Goal: Navigation & Orientation: Find specific page/section

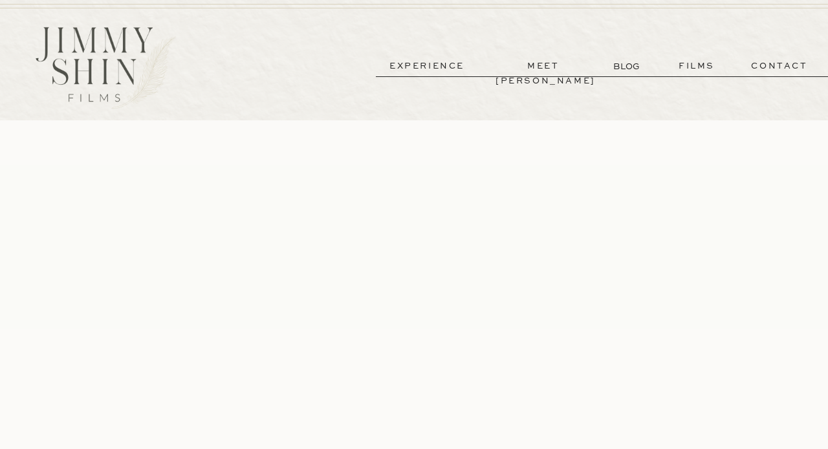
click at [694, 67] on p "films" at bounding box center [696, 66] width 63 height 15
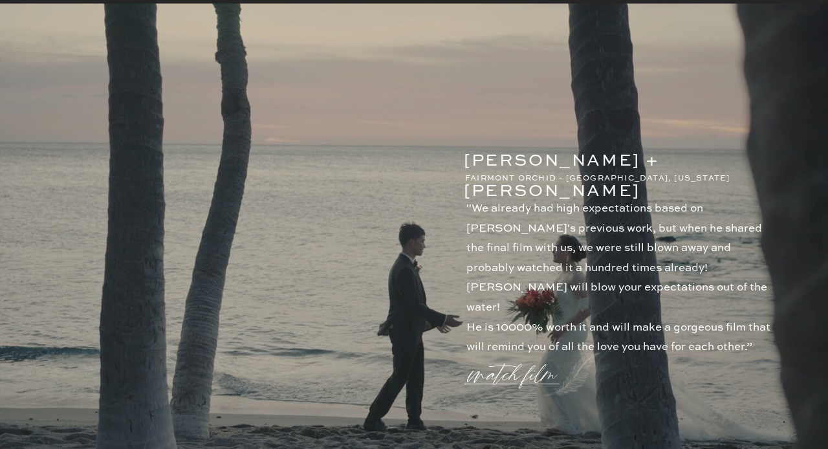
scroll to position [688, 0]
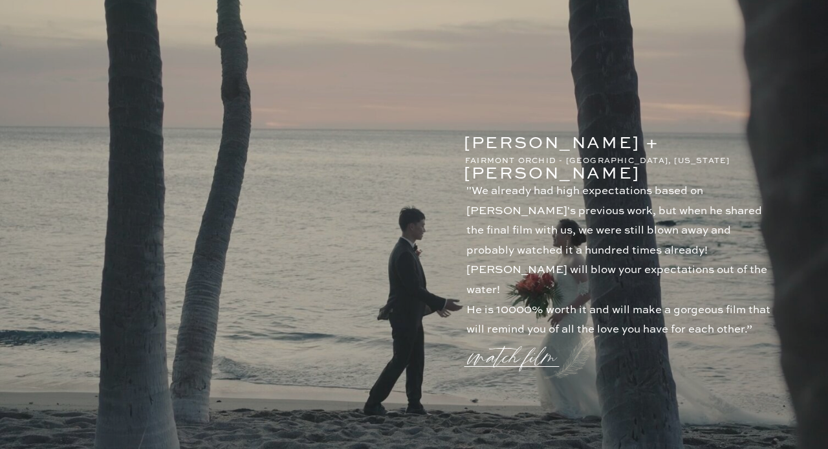
click at [504, 367] on line at bounding box center [511, 367] width 95 height 0
click at [504, 359] on p "watch film" at bounding box center [515, 349] width 93 height 49
click at [724, 71] on icon at bounding box center [723, 69] width 47 height 52
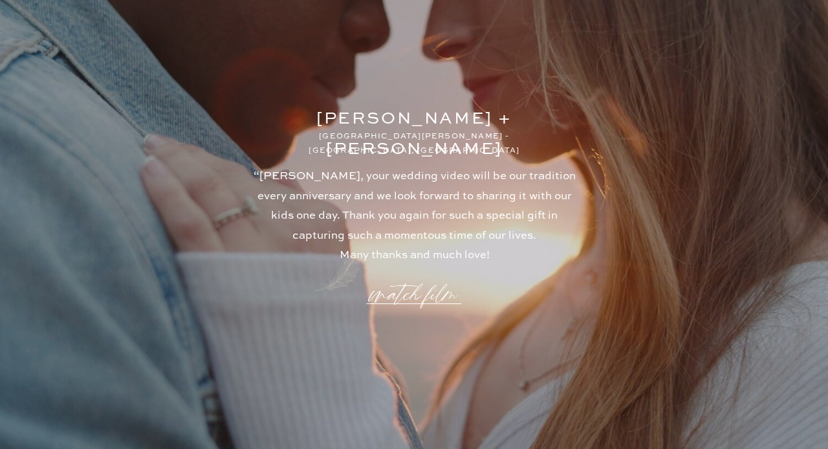
scroll to position [3447, 0]
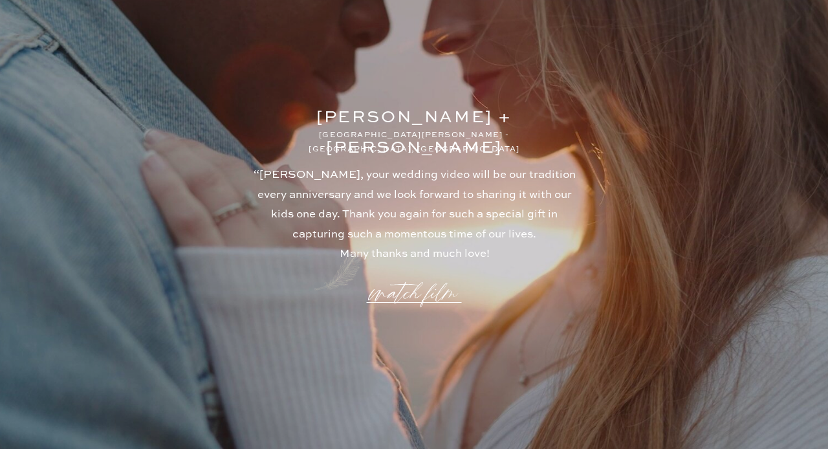
click at [428, 296] on p "watch film" at bounding box center [413, 285] width 93 height 49
click at [718, 72] on icon at bounding box center [723, 69] width 47 height 52
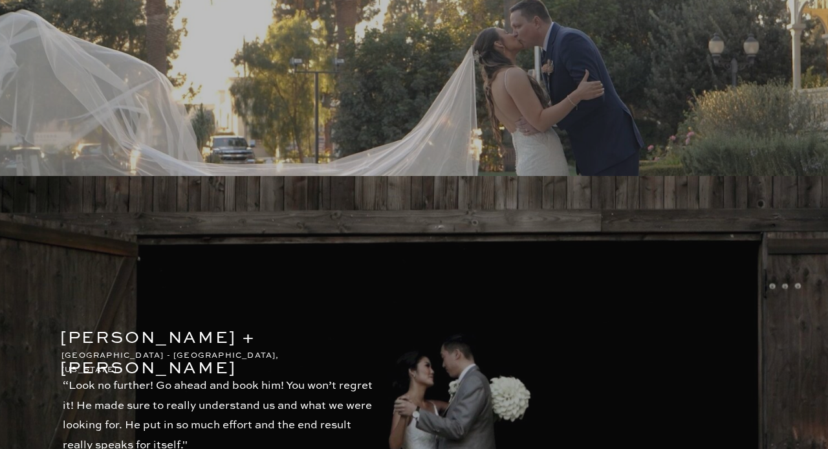
scroll to position [2780, 0]
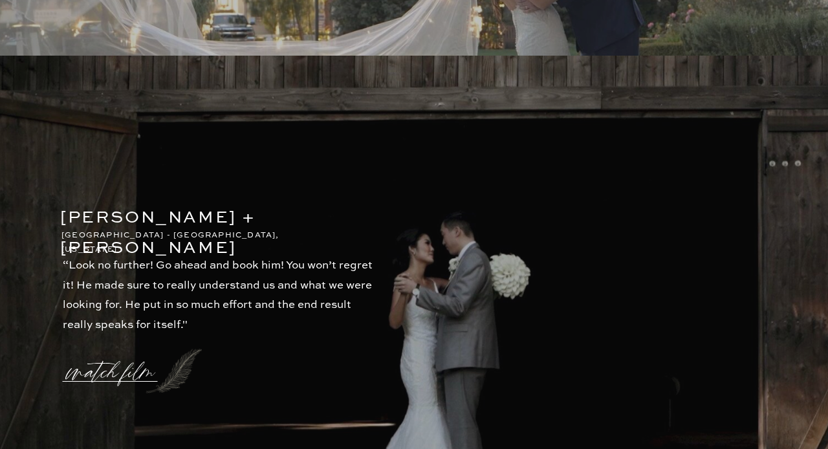
click at [134, 375] on p "watch film" at bounding box center [114, 363] width 93 height 49
click at [718, 72] on icon at bounding box center [723, 69] width 47 height 52
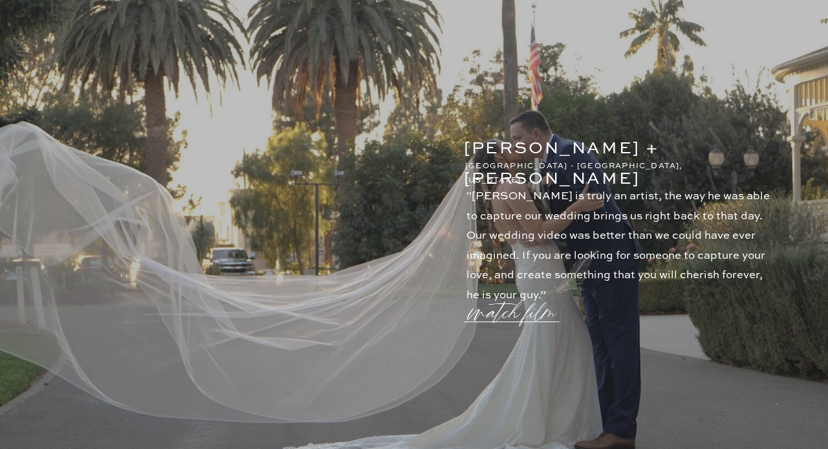
scroll to position [2308, 0]
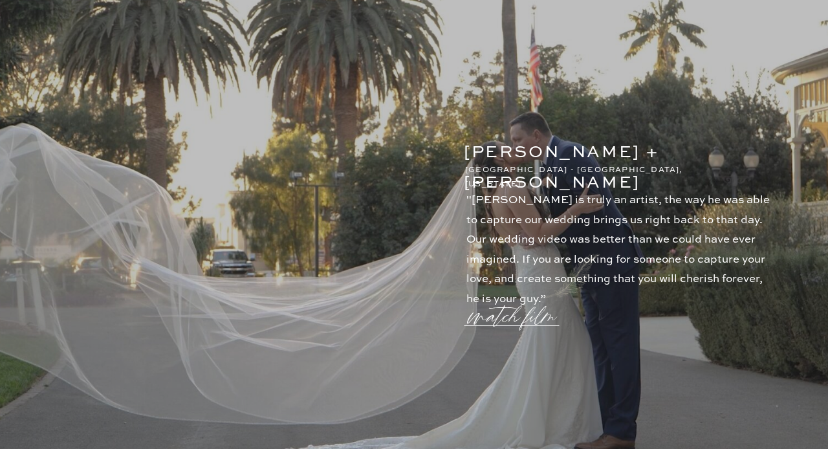
click at [518, 319] on p "watch film" at bounding box center [515, 308] width 93 height 49
click at [717, 60] on icon at bounding box center [723, 69] width 47 height 52
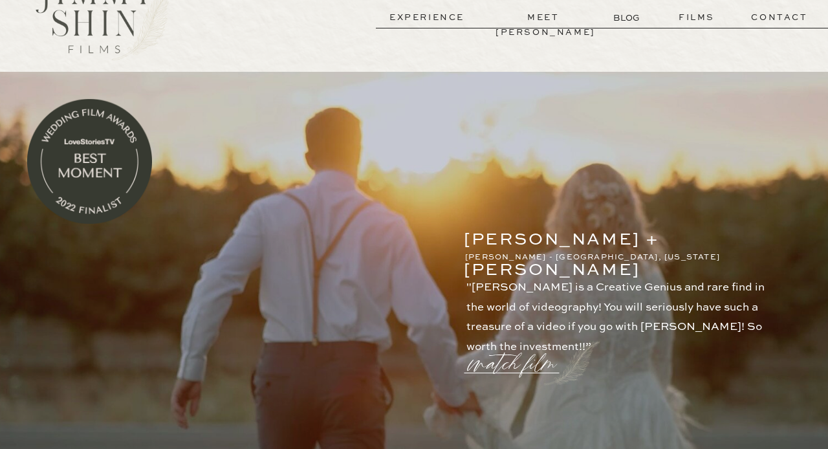
scroll to position [52, 0]
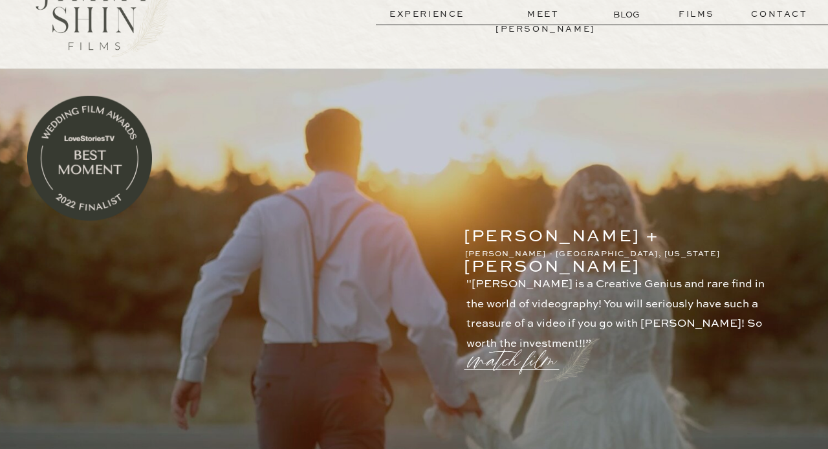
click at [768, 8] on p "contact" at bounding box center [779, 14] width 93 height 15
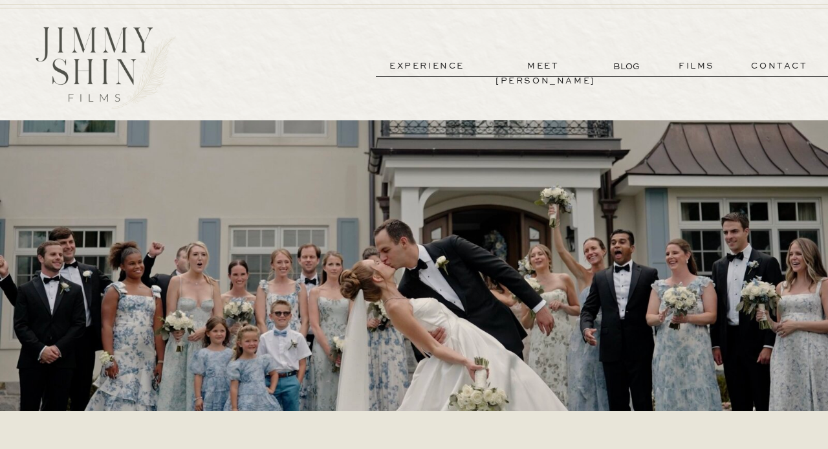
click at [635, 70] on p "BLOG" at bounding box center [627, 66] width 29 height 14
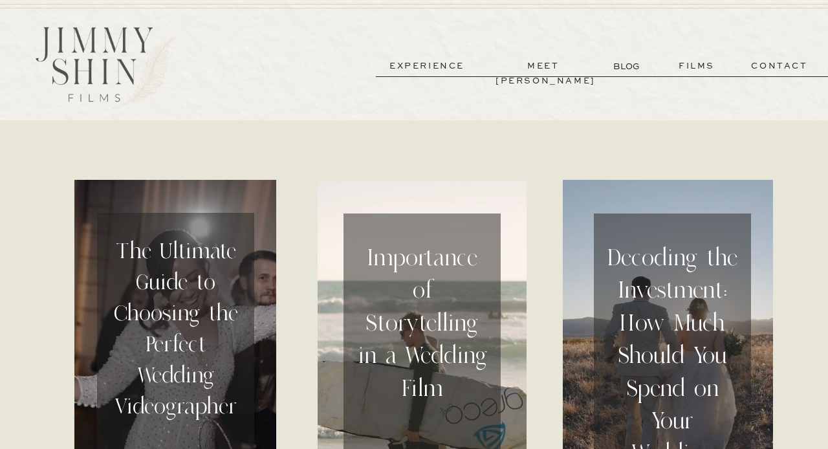
click at [718, 256] on h2 "Decoding the Investment: How Much Should You Spend on Your Wedding Film?" at bounding box center [672, 360] width 130 height 239
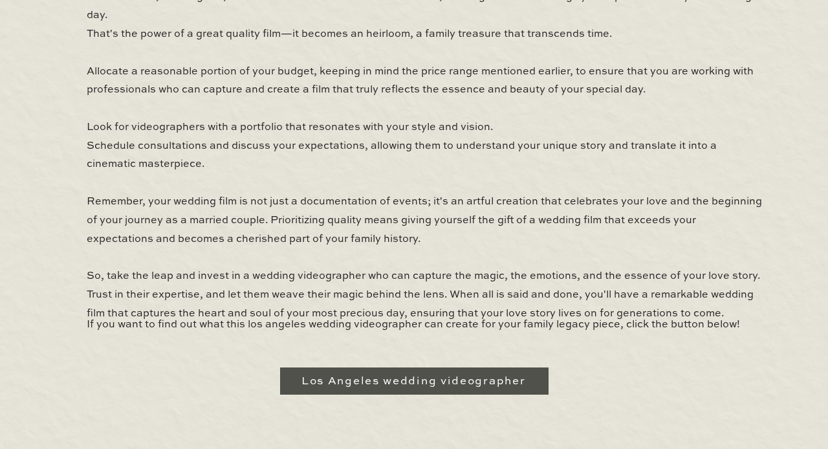
scroll to position [1249, 0]
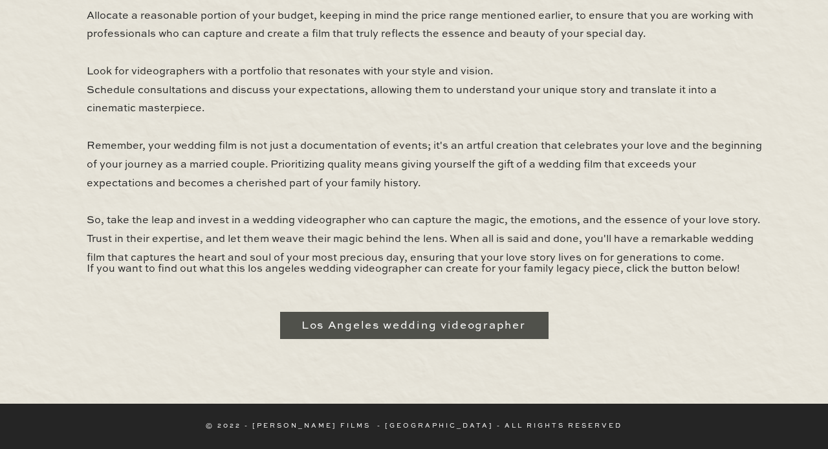
click at [489, 328] on h1 "Los Angeles wedding videographer" at bounding box center [414, 325] width 226 height 18
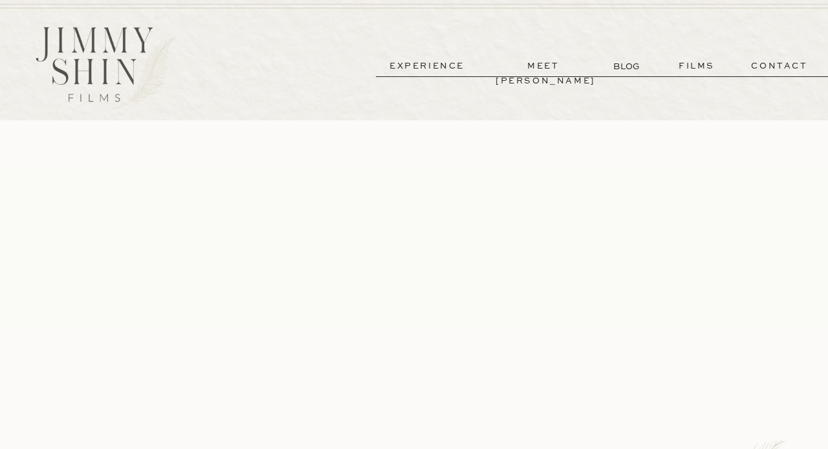
click at [790, 67] on p "contact" at bounding box center [779, 66] width 93 height 15
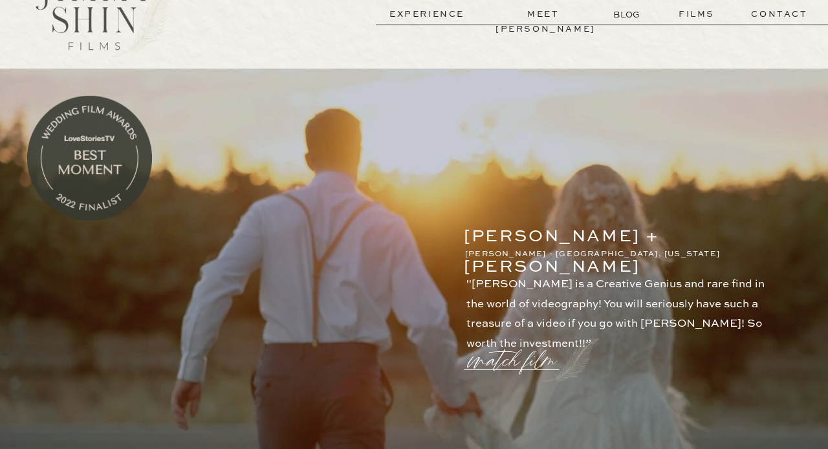
scroll to position [688, 0]
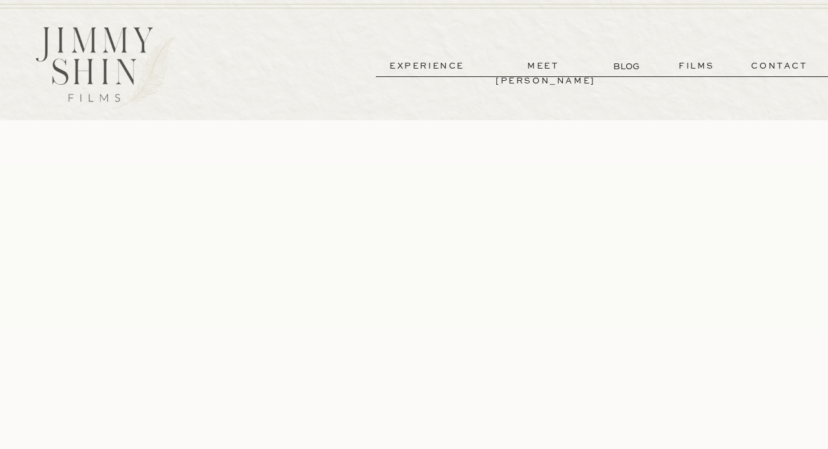
click at [766, 68] on p "contact" at bounding box center [779, 66] width 93 height 15
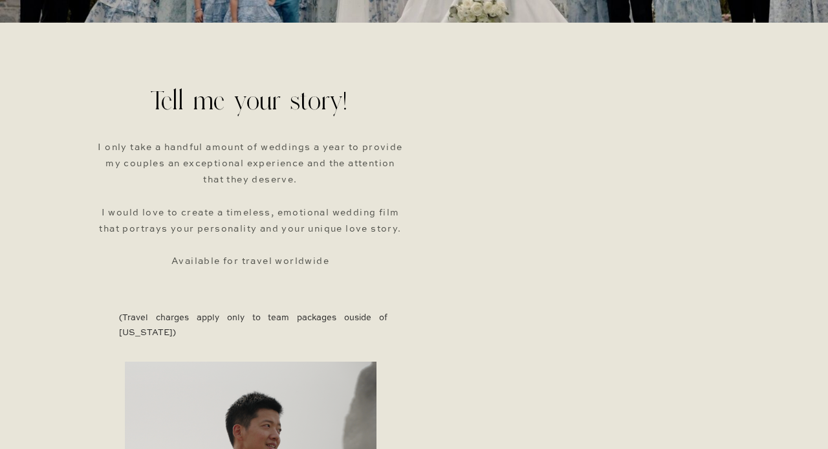
scroll to position [384, 0]
